Goal: Register for event/course

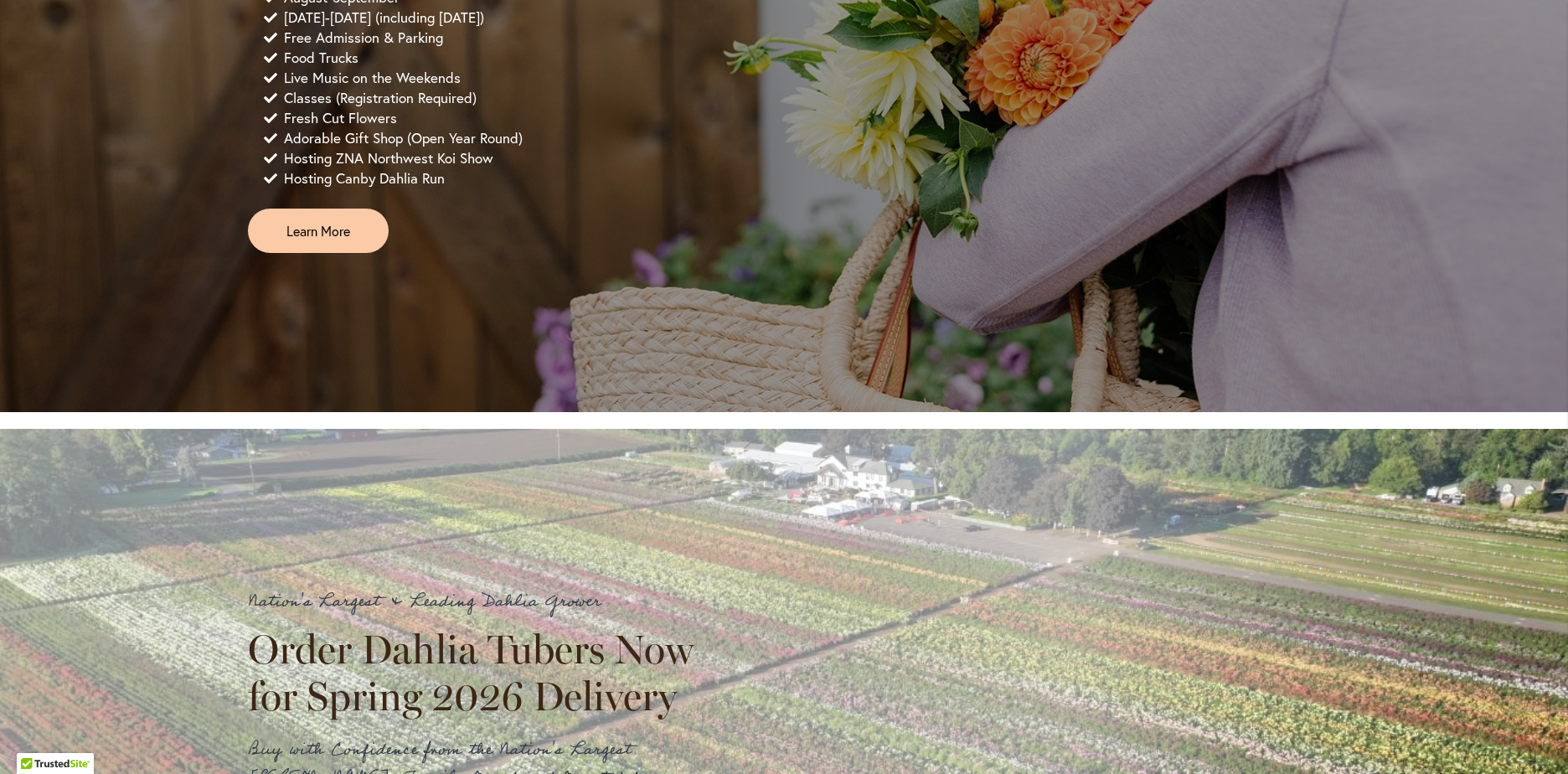
scroll to position [1468, 0]
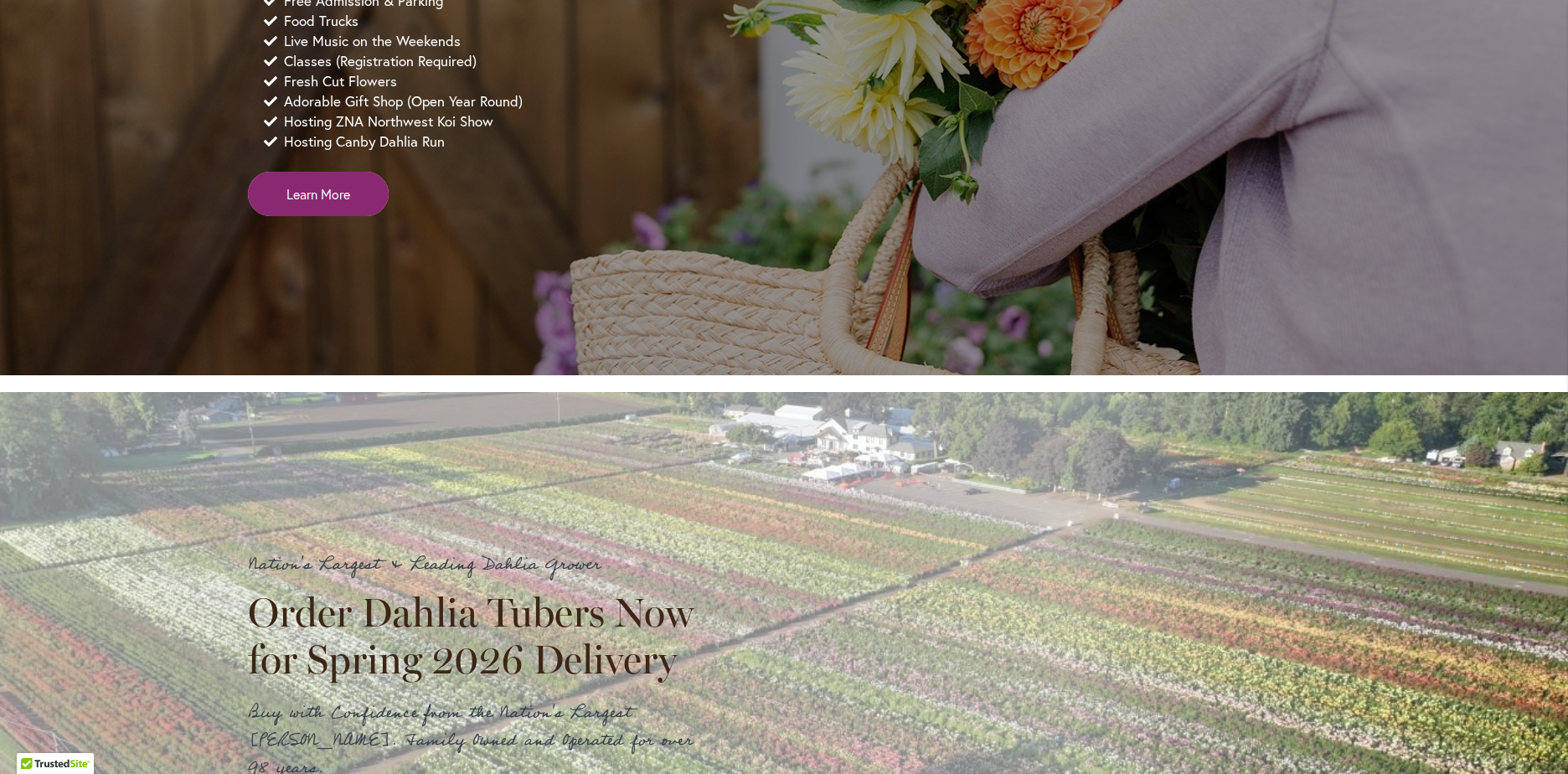
click at [316, 203] on span "Learn More" at bounding box center [318, 194] width 64 height 19
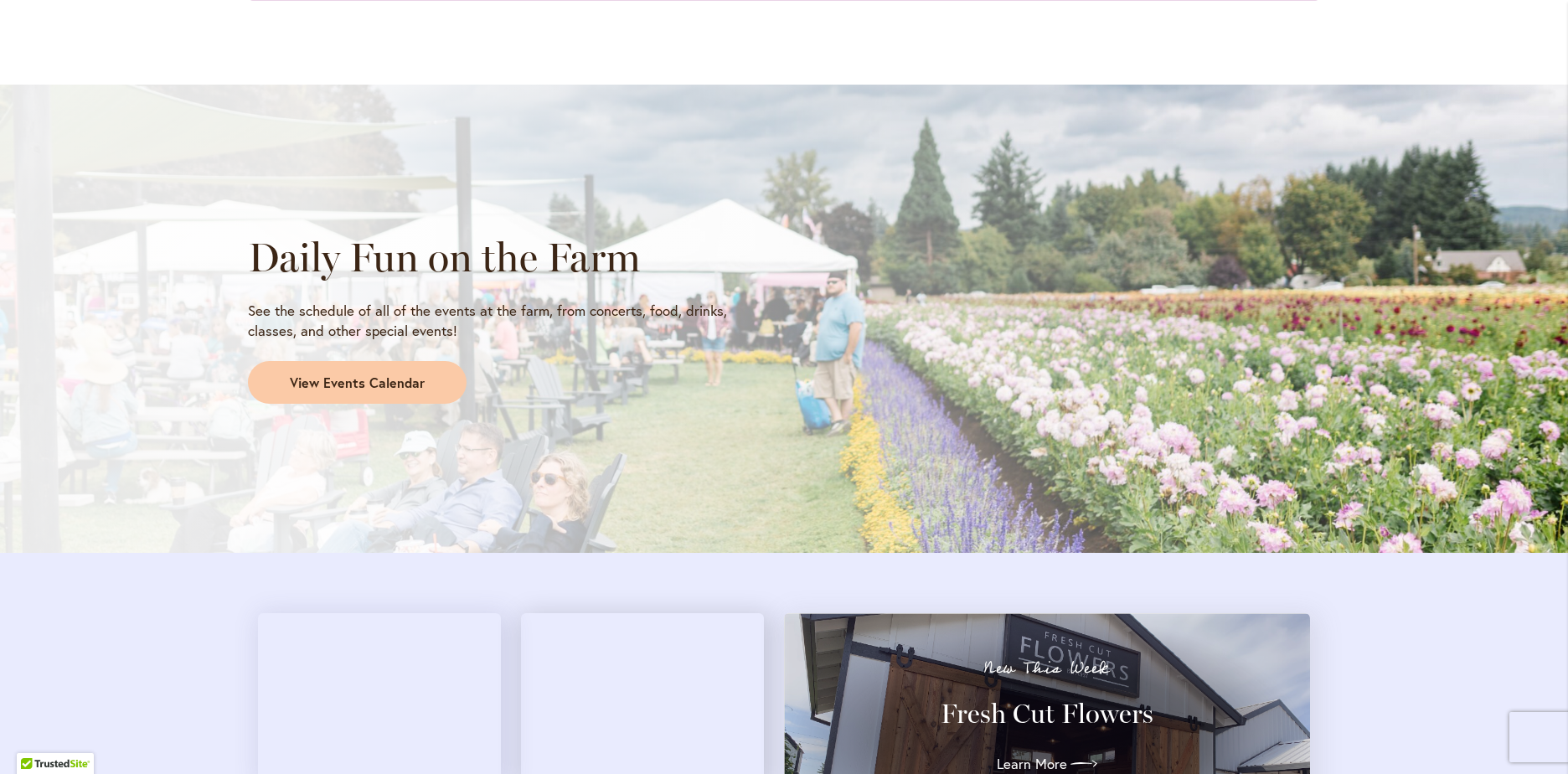
scroll to position [1408, 0]
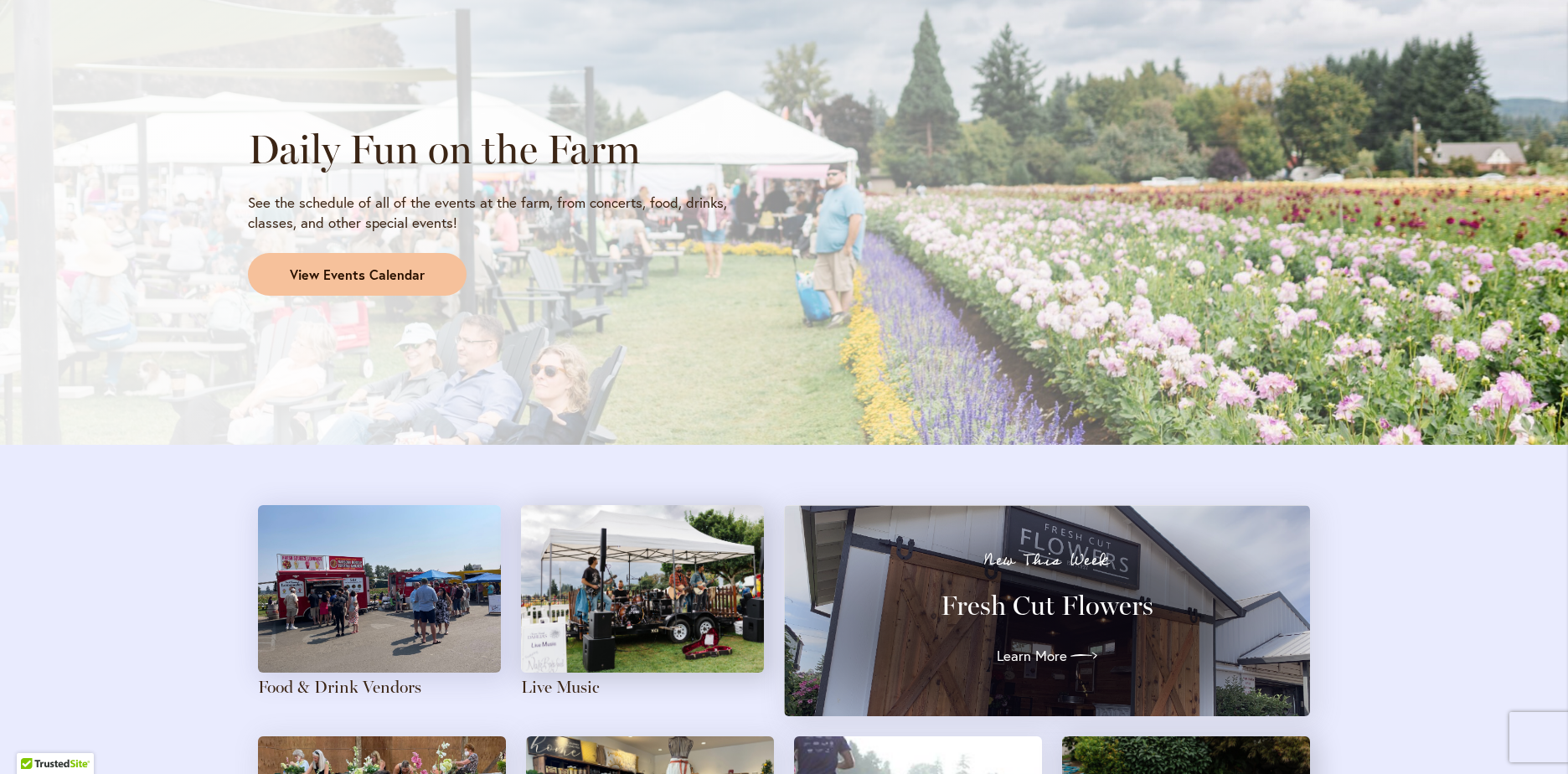
click at [355, 276] on span "View Events Calendar" at bounding box center [357, 275] width 135 height 19
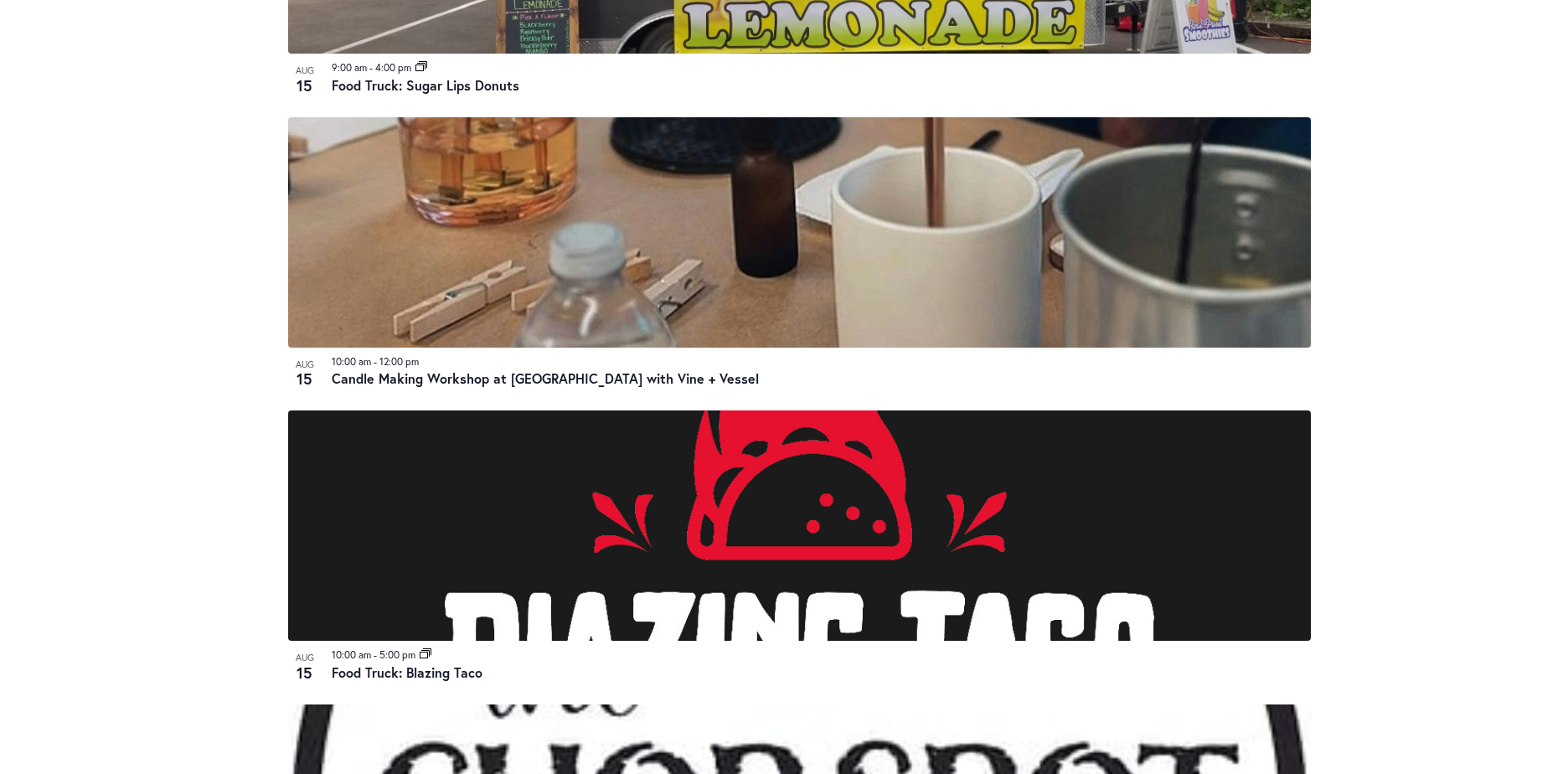
scroll to position [2261, 0]
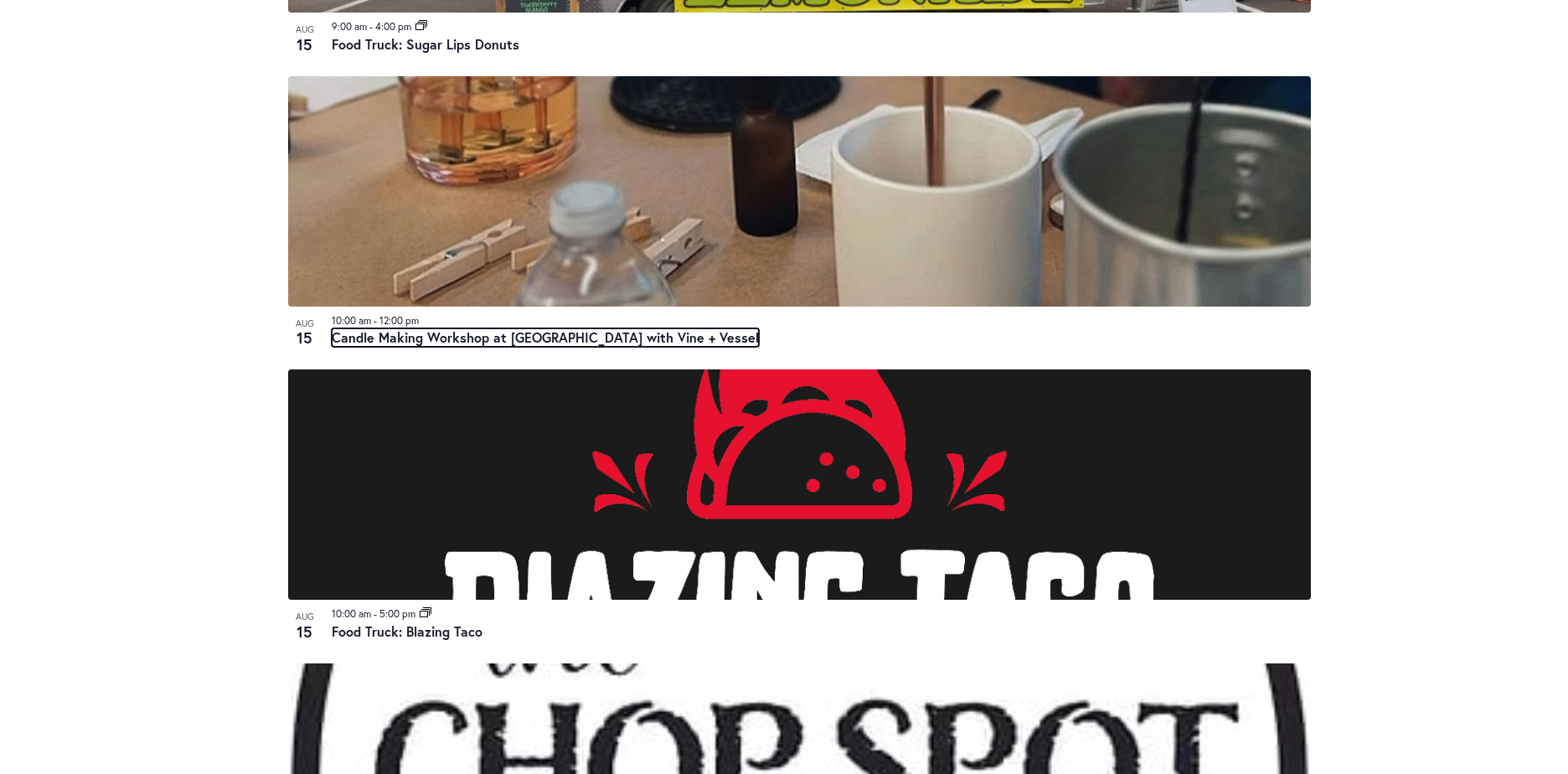
click at [445, 332] on link "Candle Making Workshop at Swan Island Dahlias with Vine + Vessel" at bounding box center [545, 337] width 427 height 18
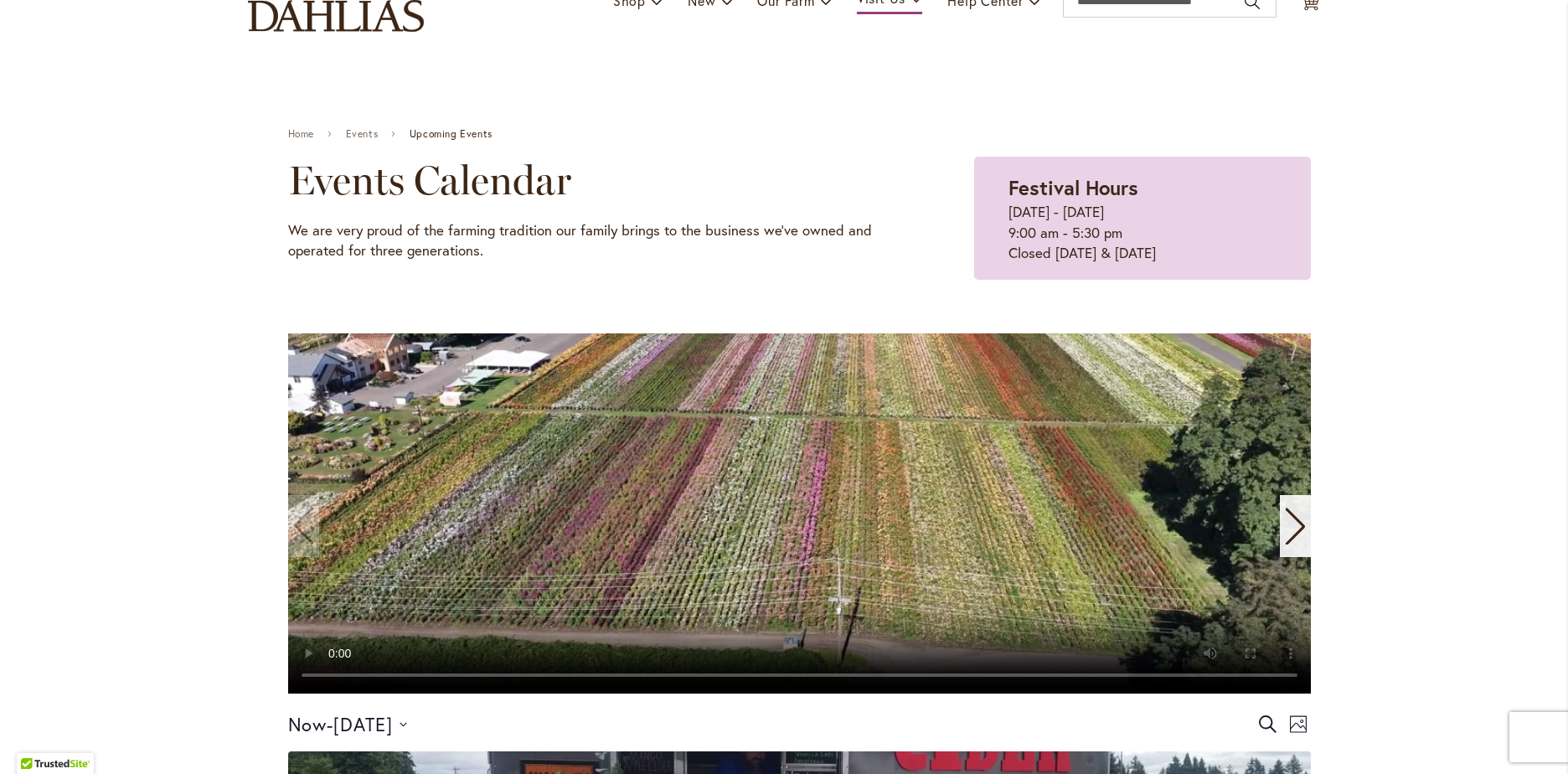
scroll to position [124, 0]
